Goal: Information Seeking & Learning: Learn about a topic

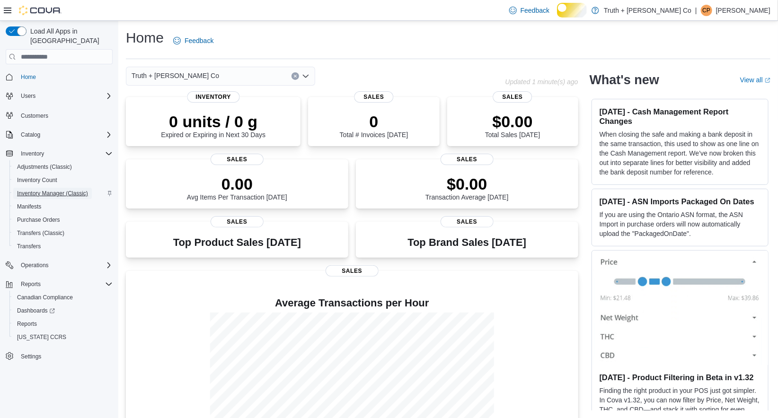
click at [51, 194] on span "Inventory Manager (Classic)" at bounding box center [52, 194] width 71 height 8
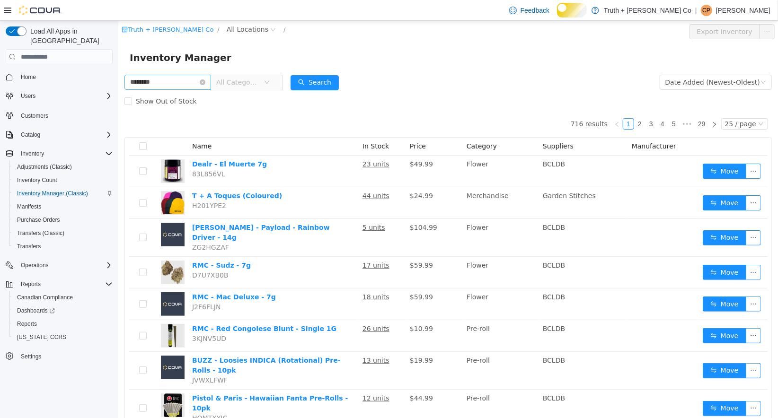
type input "********"
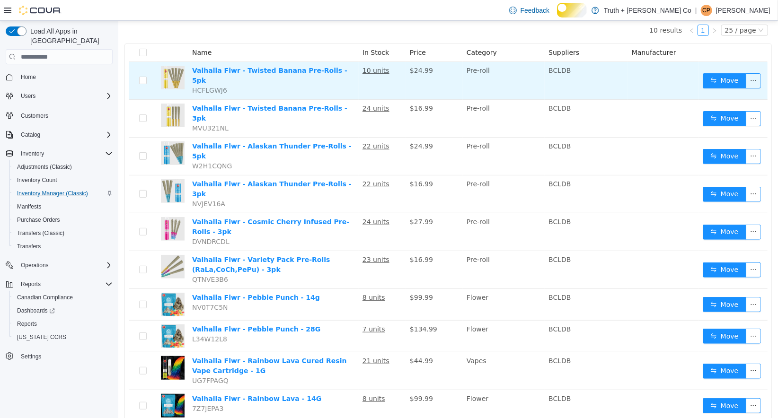
scroll to position [97, 0]
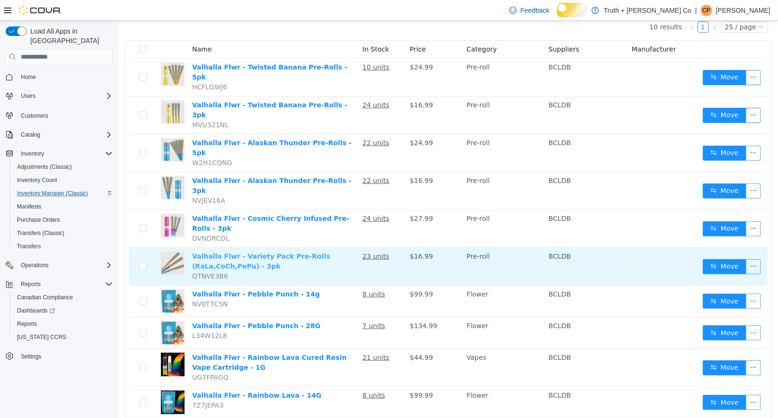
click at [283, 253] on link "Valhalla Flwr - Variety Pack Pre-Rolls (RaLa,CoCh,PePu) - 3pk" at bounding box center [261, 261] width 138 height 17
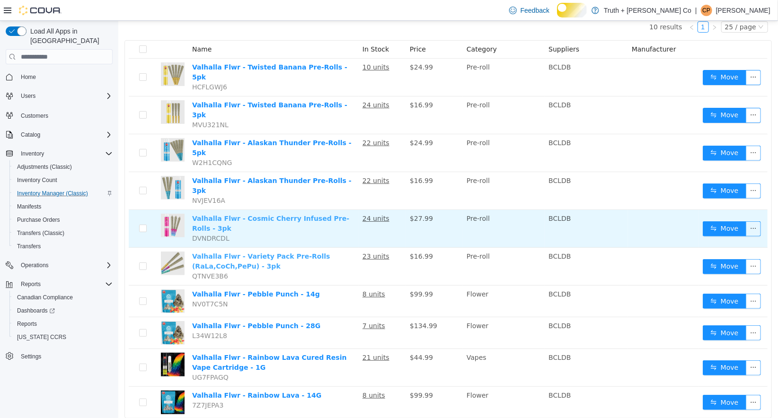
click at [292, 215] on link "Valhalla Flwr - Cosmic Cherry Infused Pre-Rolls - 3pk" at bounding box center [270, 223] width 157 height 17
click at [221, 215] on link "Valhalla Flwr - Cosmic Cherry Infused Pre-Rolls - 3pk" at bounding box center [270, 223] width 157 height 17
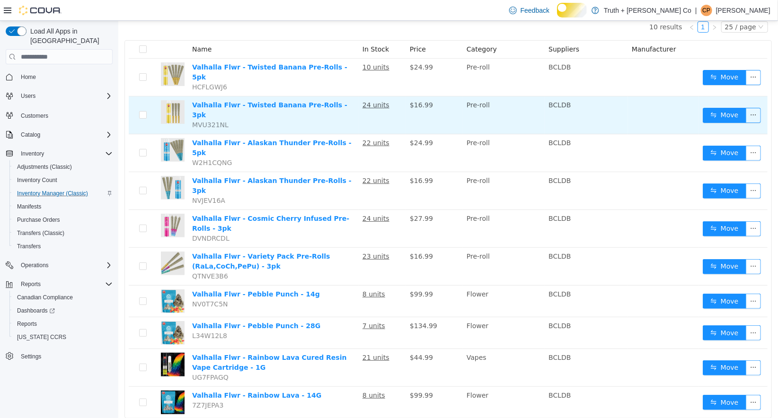
scroll to position [0, 0]
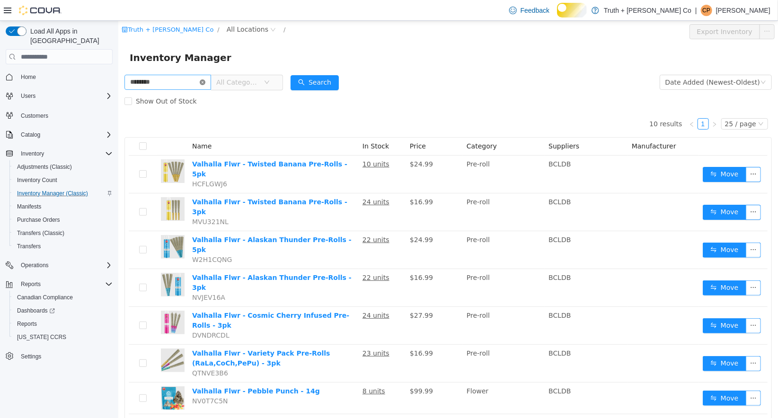
click at [205, 82] on icon "icon: close-circle" at bounding box center [202, 82] width 6 height 6
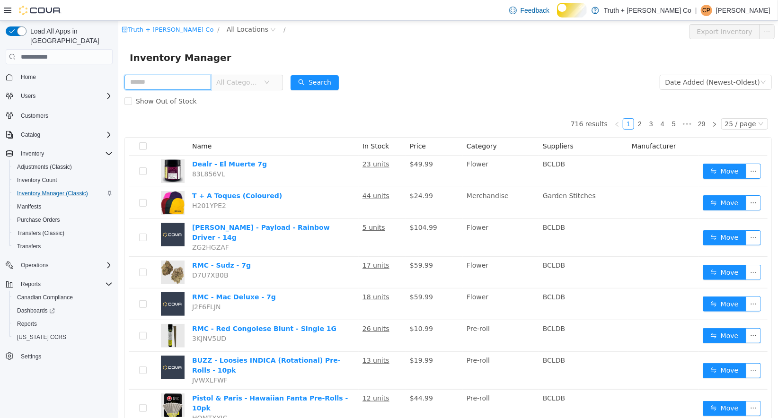
click at [186, 83] on input "text" at bounding box center [167, 82] width 87 height 15
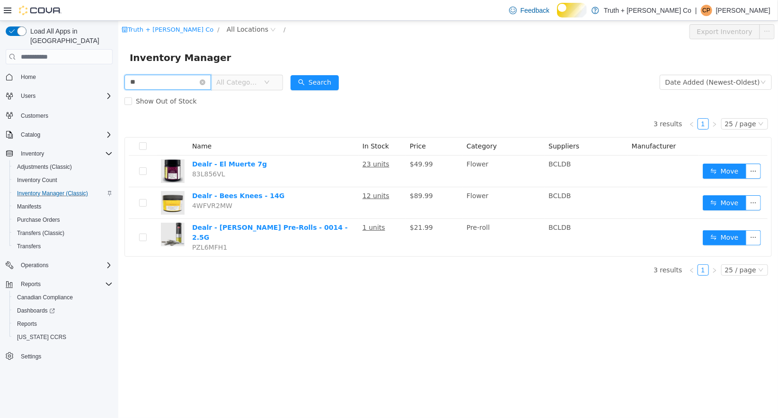
type input "*"
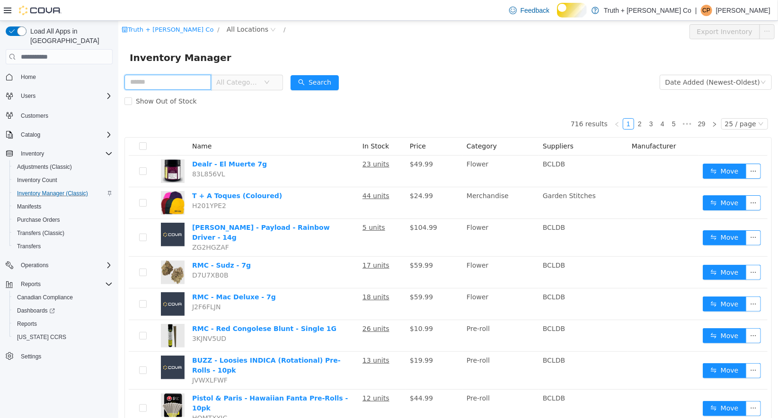
type input "*"
type input "**********"
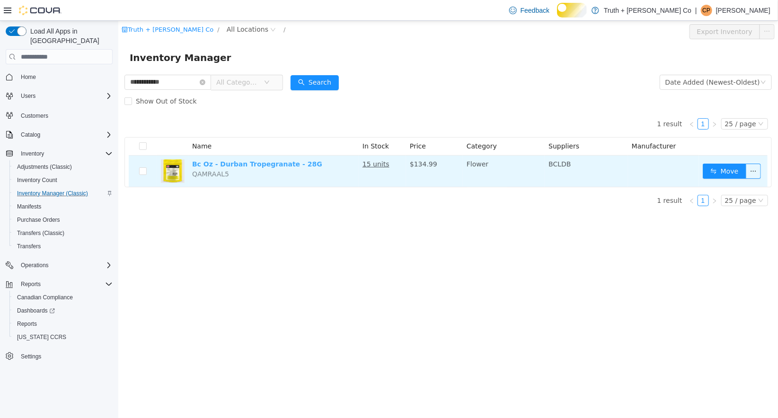
click at [262, 163] on link "Bc Oz - Durban Tropegranate - 28G" at bounding box center [257, 164] width 130 height 8
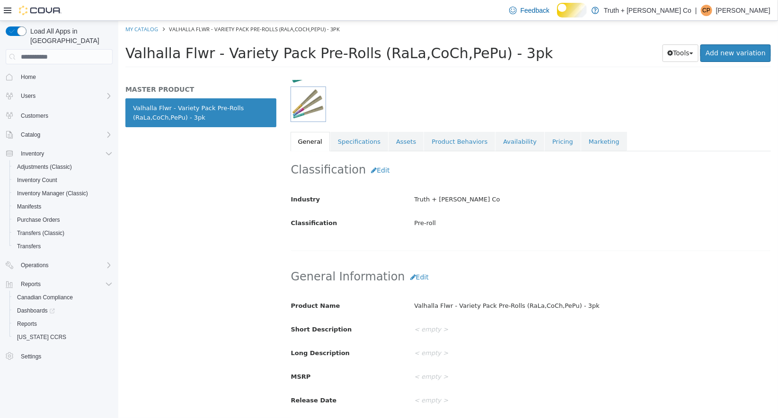
scroll to position [68, 0]
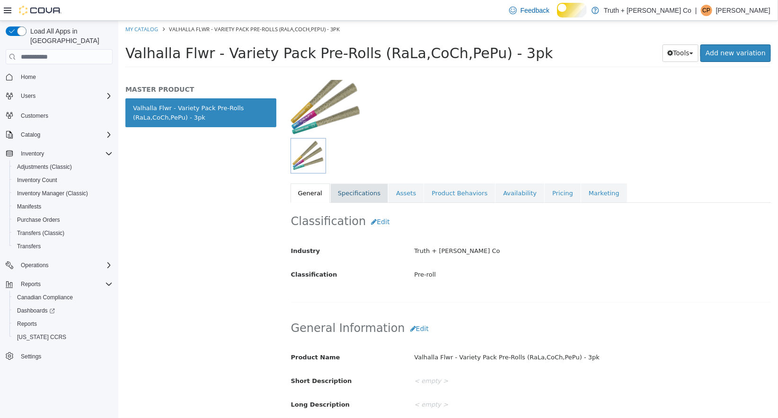
click at [364, 192] on link "Specifications" at bounding box center [359, 193] width 58 height 20
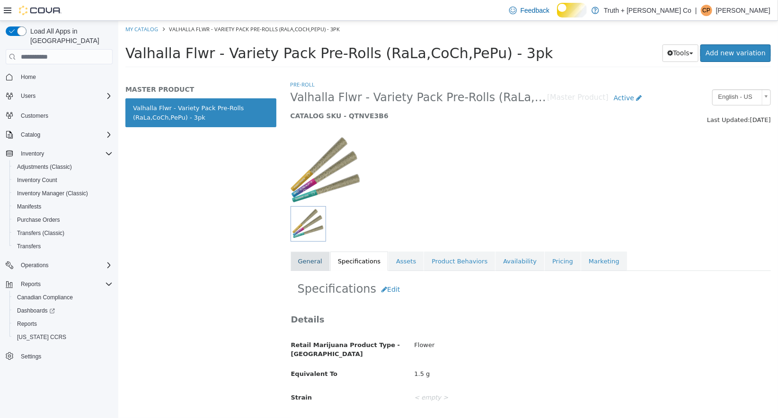
click at [307, 261] on link "General" at bounding box center [309, 262] width 39 height 20
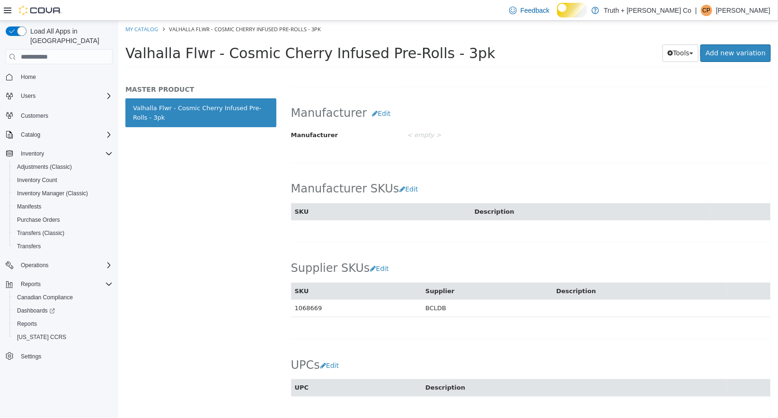
scroll to position [501, 0]
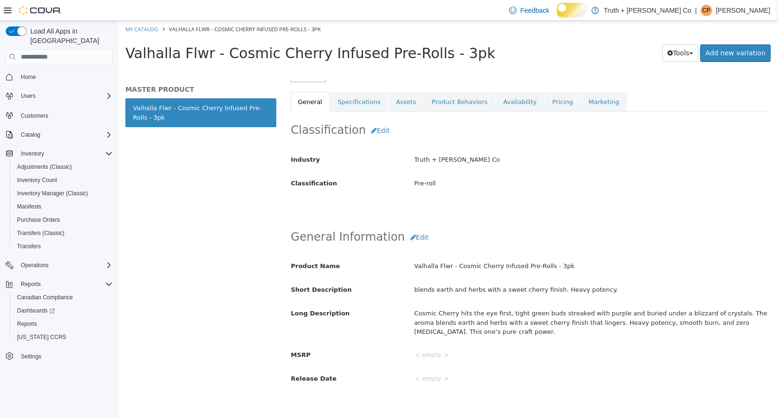
scroll to position [186, 0]
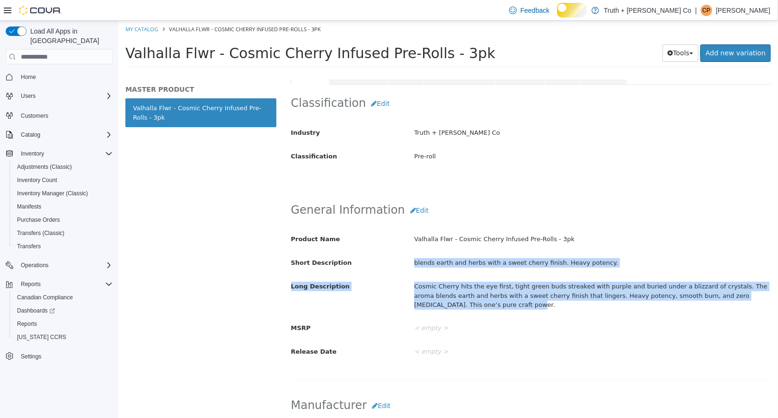
drag, startPoint x: 462, startPoint y: 301, endPoint x: 414, endPoint y: 257, distance: 65.3
click at [414, 257] on div "Product Name Valhalla Flwr - Cosmic Cherry Infused Pre-Rolls - 3pk Short Descri…" at bounding box center [530, 295] width 480 height 129
copy div "blends earth and herbs with a sweet cherry finish. Heavy potency. Long Descript…"
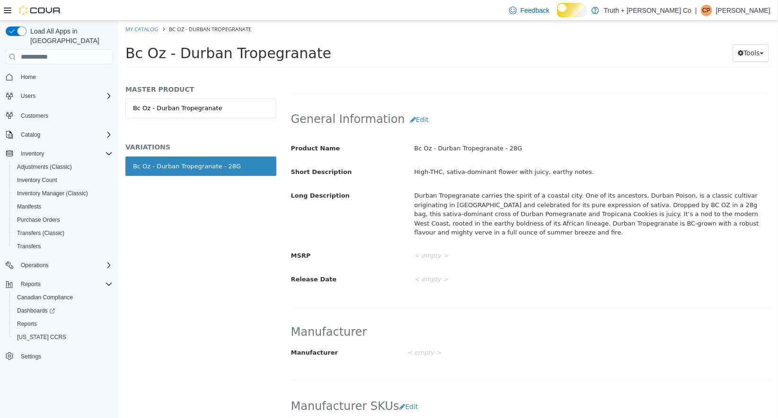
scroll to position [275, 0]
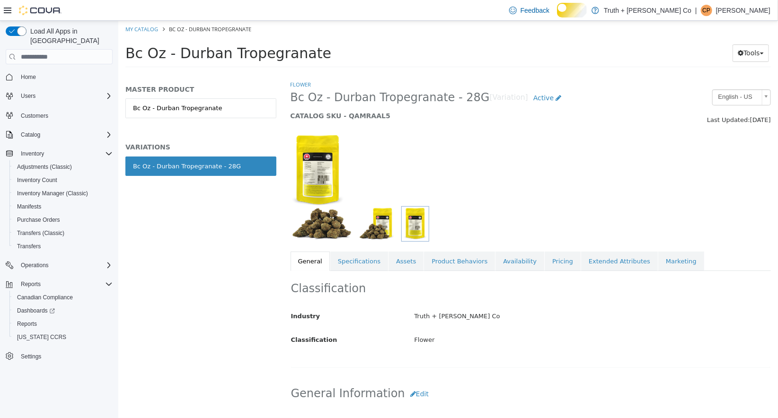
scroll to position [275, 0]
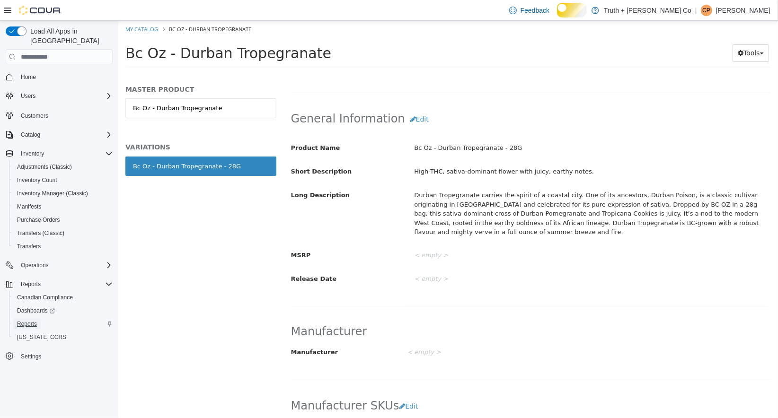
click at [32, 323] on span "Reports" at bounding box center [27, 324] width 20 height 8
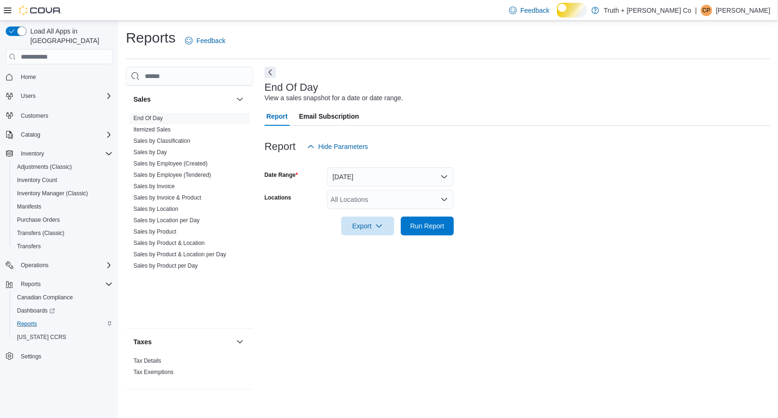
scroll to position [1009, 0]
click at [172, 201] on link "Sales by Invoice & Product" at bounding box center [167, 197] width 68 height 7
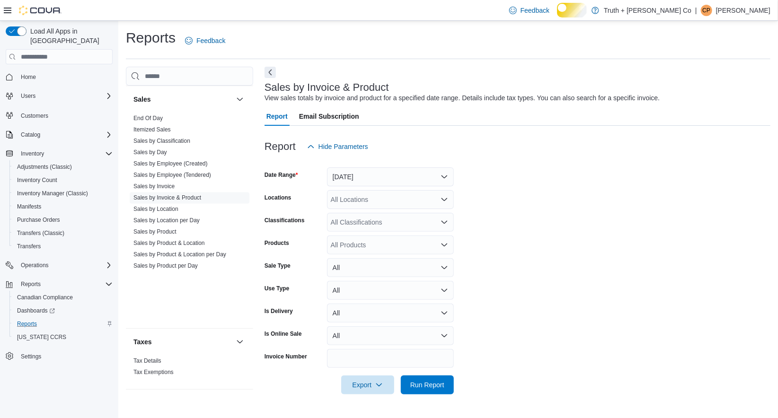
scroll to position [15, 0]
click at [270, 66] on button "Next" at bounding box center [269, 71] width 11 height 11
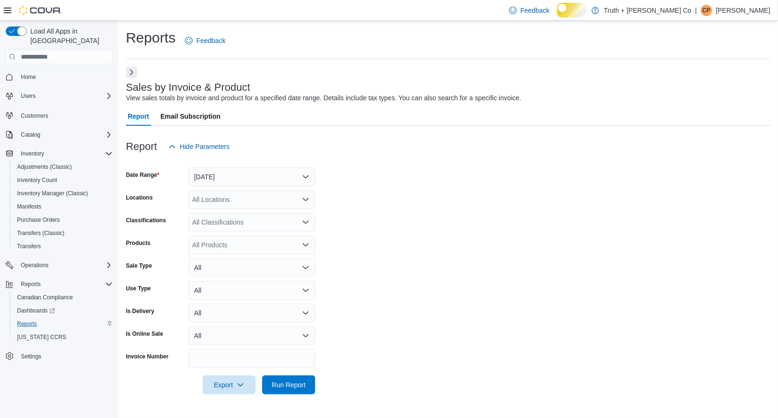
click at [303, 221] on icon "Open list of options" at bounding box center [306, 222] width 6 height 3
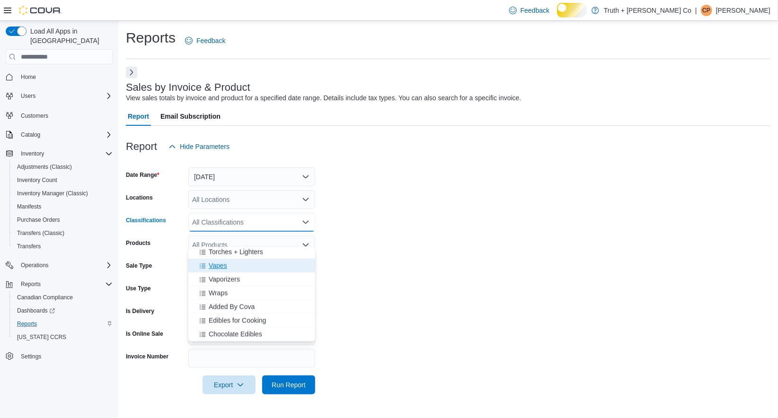
click at [227, 261] on span "Vapes" at bounding box center [218, 265] width 18 height 9
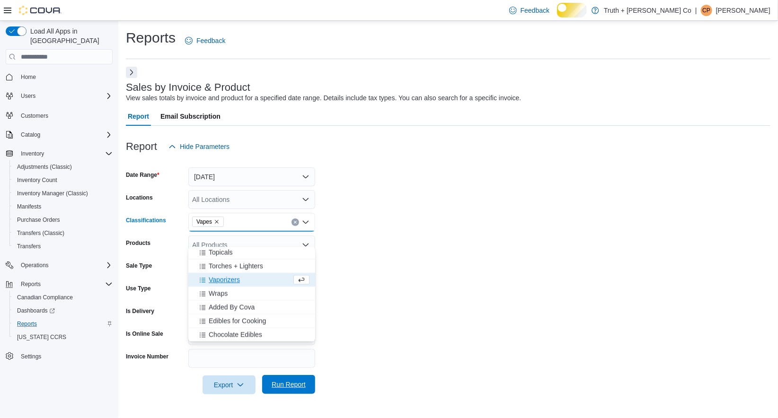
click at [274, 389] on span "Run Report" at bounding box center [288, 384] width 34 height 9
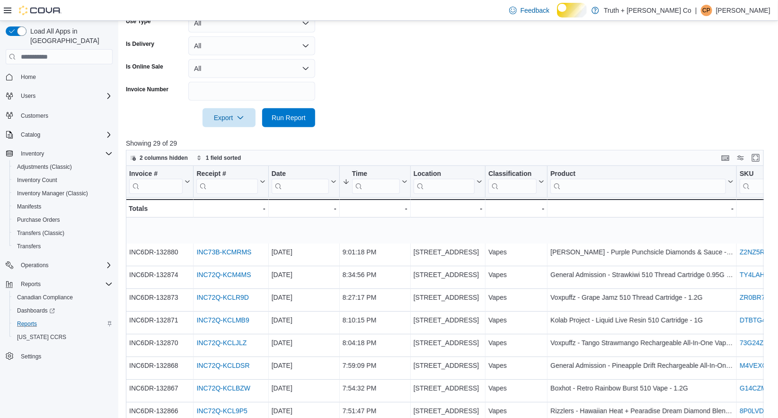
scroll to position [271, 0]
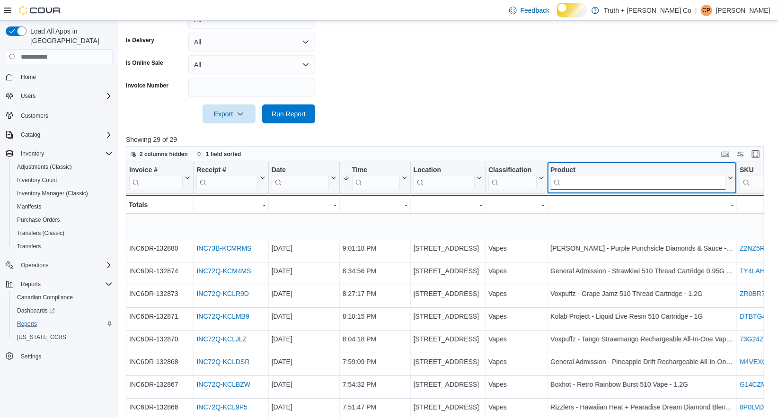
click at [569, 190] on input "search" at bounding box center [637, 182] width 175 height 15
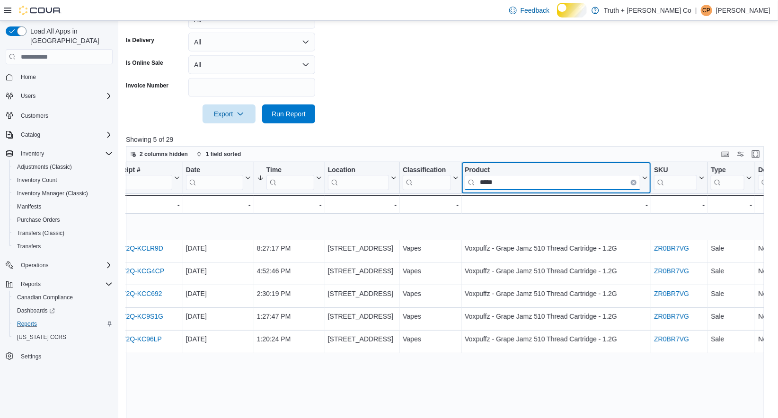
scroll to position [0, 0]
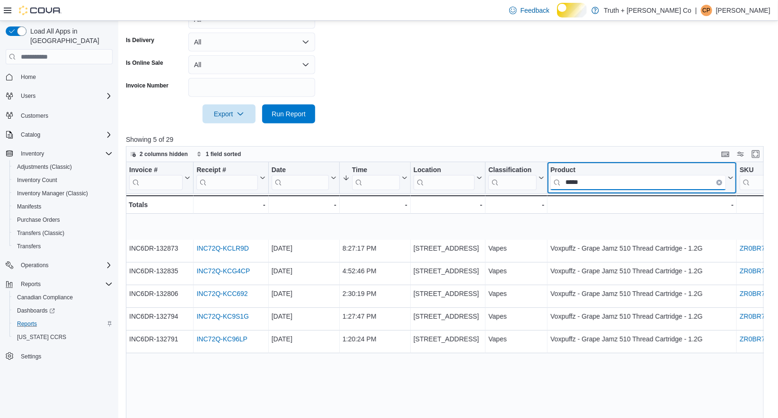
type input "*****"
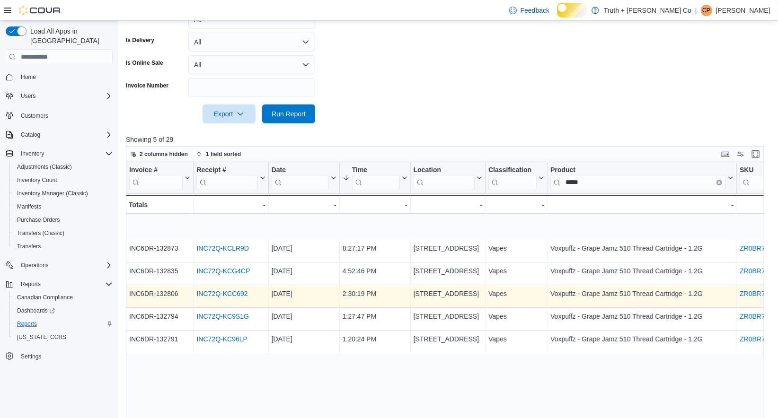
click at [238, 297] on link "INC72Q-KCC692" at bounding box center [221, 294] width 51 height 8
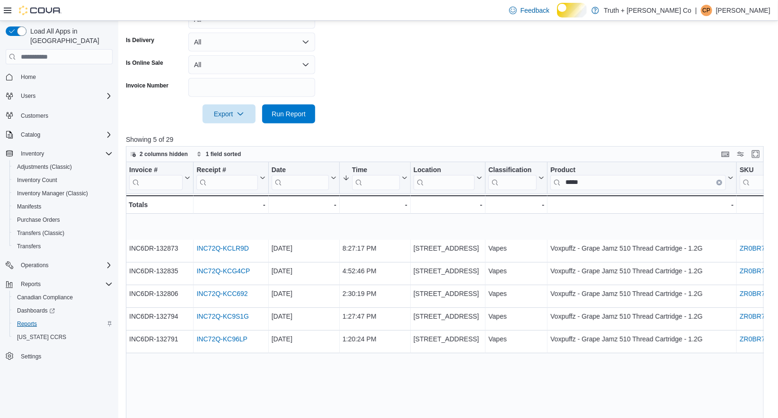
click at [37, 321] on span "Reports" at bounding box center [27, 324] width 20 height 8
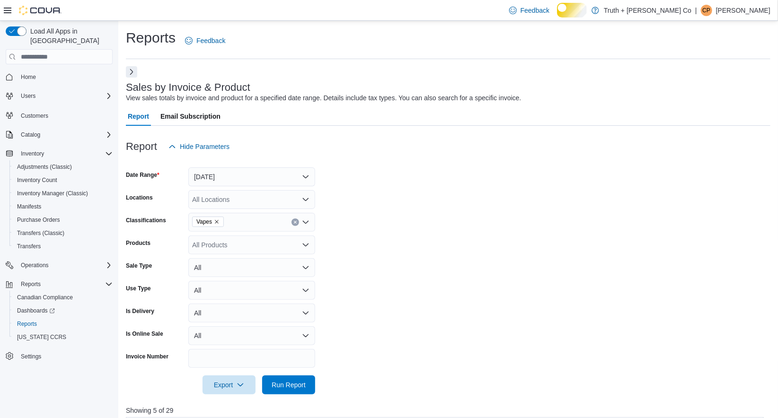
click at [131, 78] on button "Next" at bounding box center [131, 71] width 11 height 11
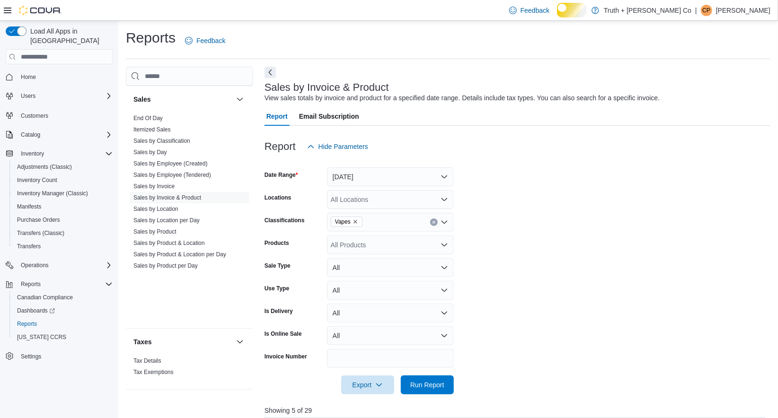
scroll to position [1009, 0]
click at [163, 122] on link "End Of Day" at bounding box center [147, 118] width 29 height 7
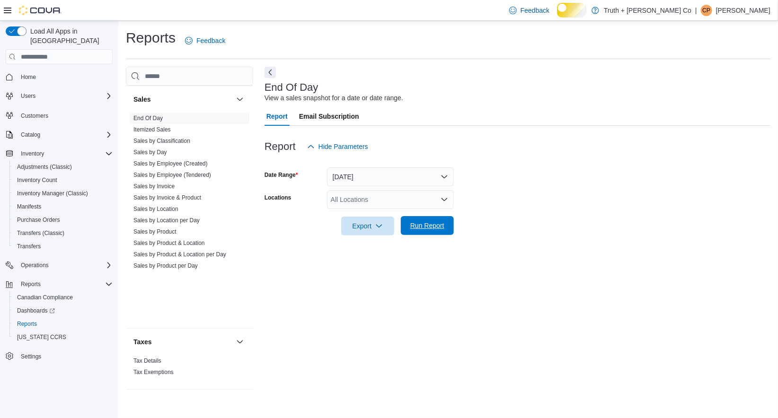
click at [419, 230] on span "Run Report" at bounding box center [427, 225] width 34 height 9
